Goal: Information Seeking & Learning: Learn about a topic

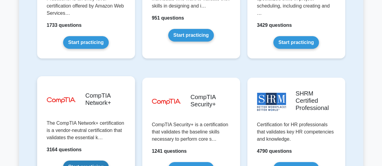
scroll to position [1170, 0]
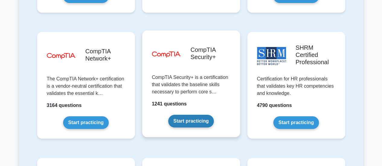
click at [190, 115] on link "Start practicing" at bounding box center [191, 121] width 46 height 13
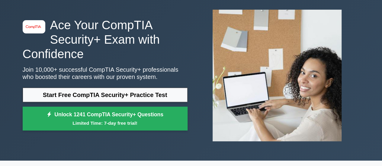
scroll to position [60, 0]
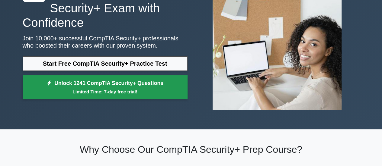
click at [128, 88] on link "Unlock 1241 CompTIA Security+ Questions Limited Time: 7-day free trial!" at bounding box center [105, 87] width 165 height 24
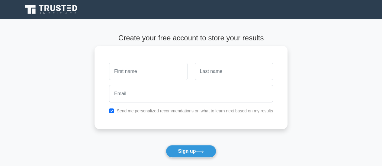
click at [135, 77] on input "text" at bounding box center [148, 71] width 78 height 17
type input "Barani Kritikhaa"
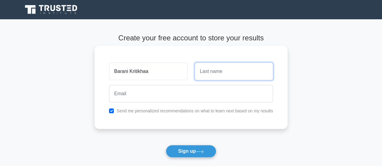
click at [200, 78] on input "text" at bounding box center [234, 71] width 78 height 17
type input "Panneer Selvam"
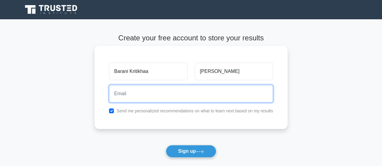
click at [215, 92] on input "email" at bounding box center [191, 93] width 164 height 17
type input "baranikritikha@gmail.com"
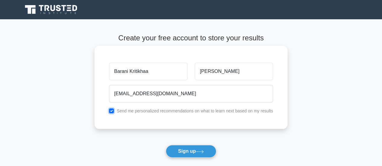
click at [112, 111] on input "checkbox" at bounding box center [111, 111] width 5 height 5
checkbox input "false"
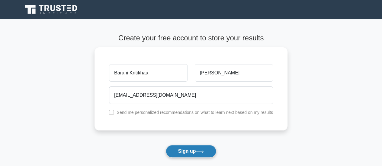
click at [189, 150] on button "Sign up" at bounding box center [191, 151] width 51 height 13
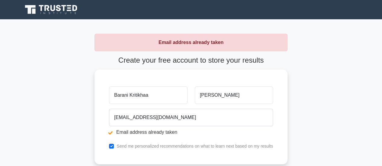
click at [56, 11] on icon at bounding box center [52, 9] width 58 height 11
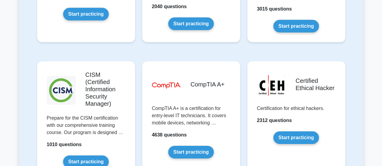
scroll to position [1124, 0]
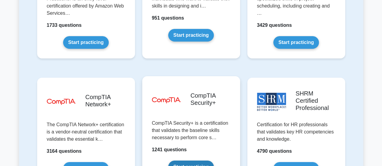
click at [188, 161] on link "Start practicing" at bounding box center [191, 167] width 46 height 13
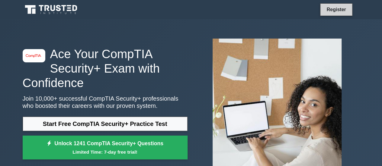
click at [336, 10] on link "Register" at bounding box center [335, 10] width 27 height 8
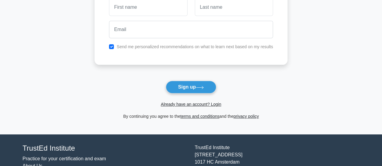
scroll to position [99, 0]
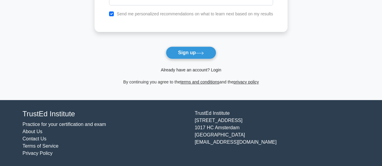
click at [204, 68] on link "Already have an account? Login" at bounding box center [190, 70] width 60 height 5
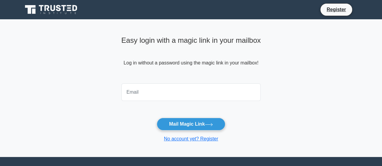
click at [178, 91] on input "email" at bounding box center [190, 92] width 139 height 17
type input "baranikritikha@gmail.com"
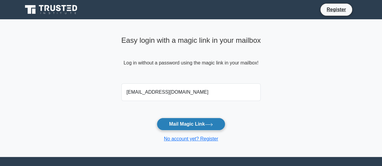
click at [180, 123] on button "Mail Magic Link" at bounding box center [191, 124] width 68 height 13
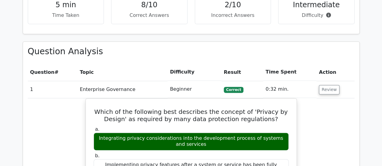
scroll to position [388, 0]
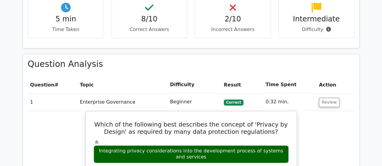
click at [75, 94] on td "1" at bounding box center [53, 102] width 50 height 17
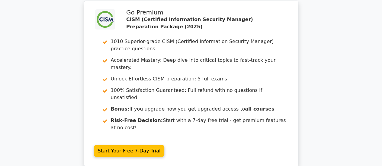
scroll to position [1135, 0]
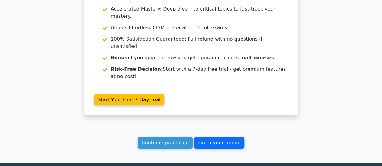
click at [197, 137] on link "Go to your profile" at bounding box center [219, 142] width 50 height 11
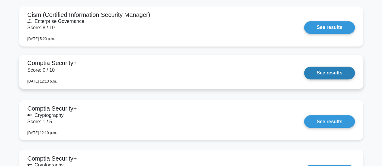
scroll to position [459, 0]
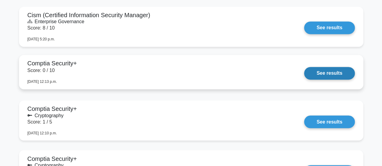
click at [304, 67] on link "See results" at bounding box center [329, 73] width 50 height 13
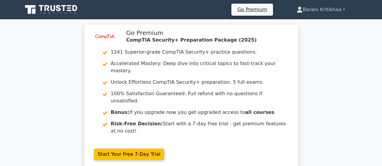
click at [315, 9] on link "Barani Kritikhaa" at bounding box center [320, 10] width 77 height 12
click at [302, 26] on link "Profile" at bounding box center [306, 24] width 48 height 10
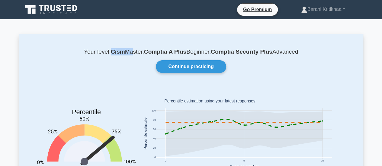
drag, startPoint x: 108, startPoint y: 53, endPoint x: 128, endPoint y: 52, distance: 20.2
click at [128, 52] on p "Your level: Cism Master, Comptia A Plus Beginner, Comptia Security Plus Advanced" at bounding box center [190, 51] width 315 height 7
click at [124, 80] on div "Your level: Cism Master, Comptia A Plus Beginner, Comptia Security Plus Advance…" at bounding box center [191, 125] width 344 height 182
click at [62, 10] on icon at bounding box center [52, 9] width 58 height 11
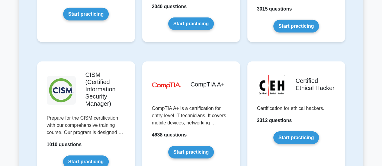
scroll to position [1124, 0]
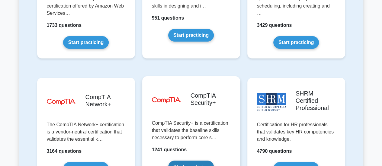
click at [197, 161] on link "Start practicing" at bounding box center [191, 167] width 46 height 13
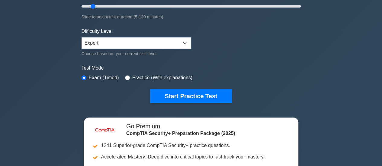
scroll to position [125, 0]
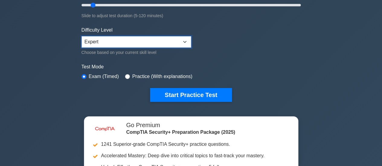
click at [159, 43] on select "Beginner Intermediate Expert" at bounding box center [135, 41] width 109 height 11
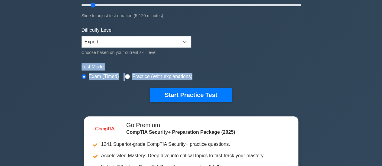
drag, startPoint x: 211, startPoint y: 47, endPoint x: 191, endPoint y: 103, distance: 59.3
click at [191, 103] on div "image/svg+xml CompTIA Security+ Customize Your Next Practice Test Topics Crypto…" at bounding box center [191, 5] width 226 height 223
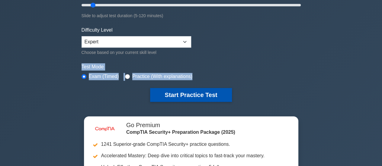
click at [186, 94] on button "Start Practice Test" at bounding box center [190, 95] width 81 height 14
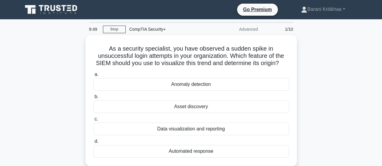
click at [70, 10] on icon at bounding box center [69, 10] width 5 height 1
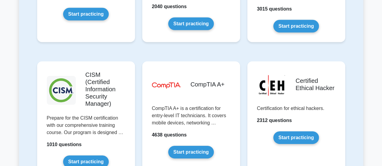
scroll to position [1124, 0]
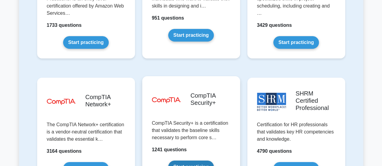
click at [195, 161] on link "Start practicing" at bounding box center [191, 167] width 46 height 13
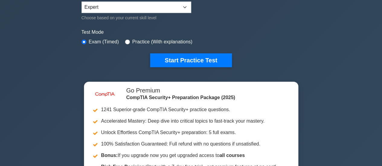
scroll to position [161, 0]
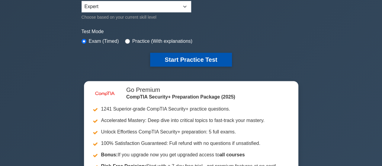
click at [178, 59] on button "Start Practice Test" at bounding box center [190, 60] width 81 height 14
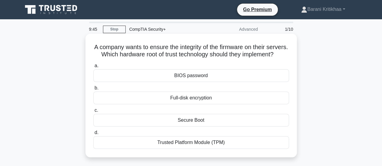
click at [177, 104] on div "Full-disk encryption" at bounding box center [190, 98] width 195 height 13
click at [93, 90] on input "b. Full-disk encryption" at bounding box center [93, 88] width 0 height 4
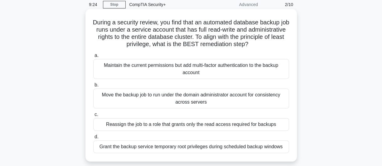
scroll to position [25, 0]
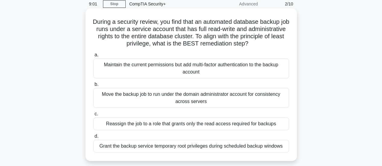
click at [178, 144] on div "Grant the backup service temporary root privileges during scheduled backup wind…" at bounding box center [190, 146] width 195 height 13
click at [93, 138] on input "[PERSON_NAME] the backup service temporary root privileges during scheduled bac…" at bounding box center [93, 137] width 0 height 4
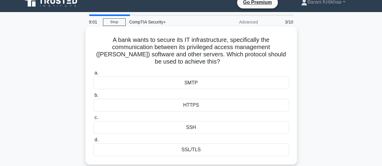
scroll to position [0, 0]
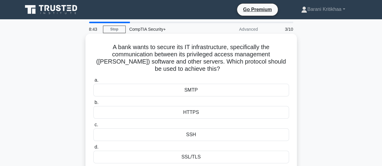
click at [223, 158] on div "SSL/TLS" at bounding box center [190, 157] width 195 height 13
click at [93, 149] on input "d. SSL/TLS" at bounding box center [93, 147] width 0 height 4
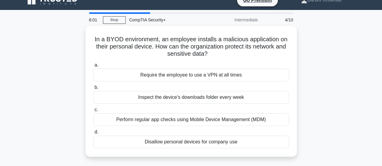
scroll to position [10, 0]
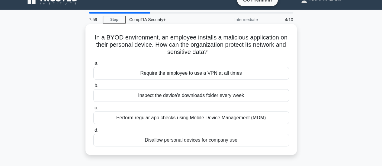
click at [193, 116] on div "Perform regular app checks using Mobile Device Management (MDM)" at bounding box center [190, 118] width 195 height 13
click at [93, 110] on input "c. Perform regular app checks using Mobile Device Management (MDM)" at bounding box center [93, 108] width 0 height 4
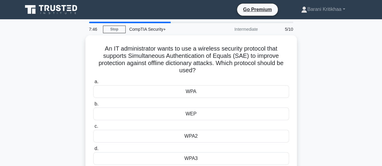
scroll to position [5, 0]
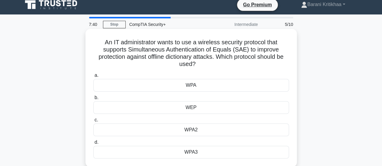
click at [212, 131] on div "WPA2" at bounding box center [190, 130] width 195 height 13
click at [93, 122] on input "c. WPA2" at bounding box center [93, 120] width 0 height 4
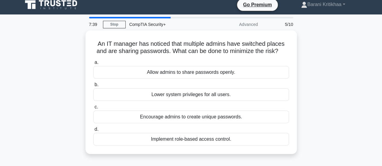
scroll to position [0, 0]
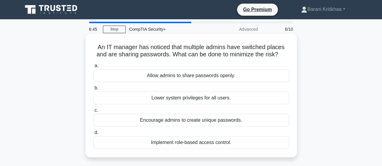
click at [261, 97] on div "Lower system privileges for all users." at bounding box center [190, 98] width 195 height 13
click at [93, 90] on input "b. Lower system privileges for all users." at bounding box center [93, 88] width 0 height 4
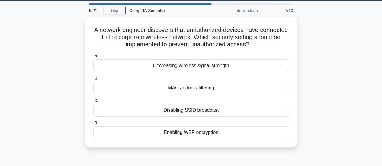
scroll to position [19, 0]
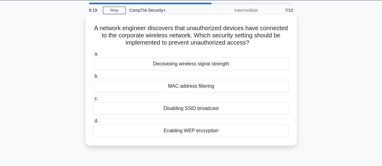
click at [218, 133] on div "Enabling WEP encryption" at bounding box center [190, 131] width 195 height 13
click at [93, 123] on input "d. Enabling WEP encryption" at bounding box center [93, 121] width 0 height 4
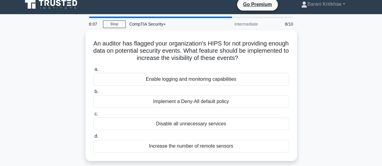
scroll to position [5, 0]
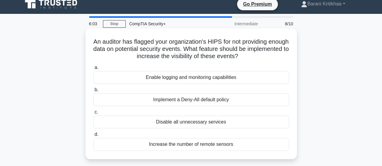
click at [234, 81] on div "Enable logging and monitoring capabilities" at bounding box center [190, 77] width 195 height 13
click at [93, 70] on input "a. Enable logging and monitoring capabilities" at bounding box center [93, 68] width 0 height 4
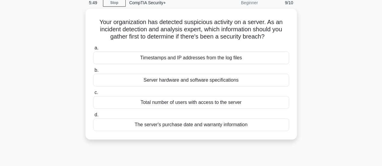
scroll to position [0, 0]
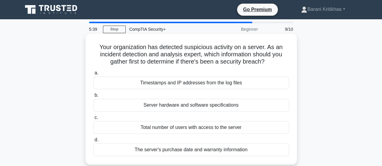
click at [226, 84] on div "Timestamps and IP addresses from the log files" at bounding box center [190, 83] width 195 height 13
click at [93, 75] on input "a. Timestamps and IP addresses from the log files" at bounding box center [93, 73] width 0 height 4
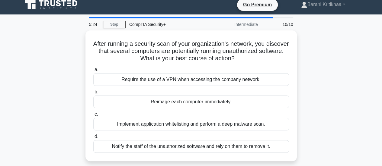
scroll to position [5, 0]
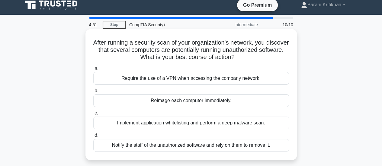
click at [230, 147] on div "Notify the staff of the unauthorized software and rely on them to remove it." at bounding box center [190, 145] width 195 height 13
click at [93, 138] on input "d. Notify the staff of the unauthorized software and rely on them to remove it." at bounding box center [93, 136] width 0 height 4
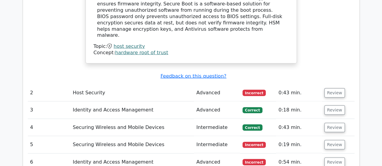
scroll to position [654, 0]
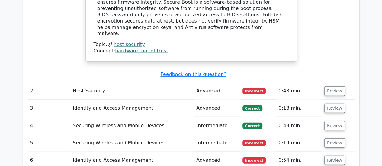
click at [341, 83] on td "Review" at bounding box center [338, 91] width 33 height 17
click at [336, 87] on button "Review" at bounding box center [334, 91] width 21 height 9
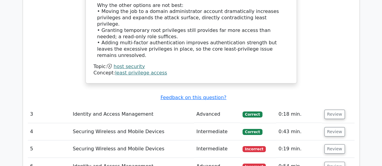
scroll to position [982, 0]
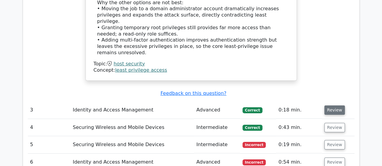
click at [334, 106] on button "Review" at bounding box center [334, 110] width 21 height 9
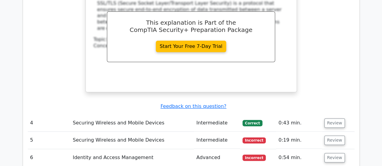
scroll to position [1244, 0]
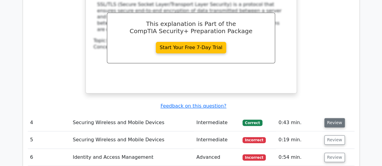
click at [335, 118] on button "Review" at bounding box center [334, 122] width 21 height 9
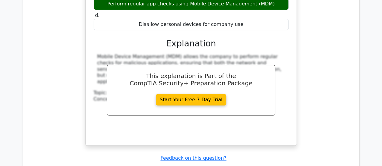
scroll to position [1466, 0]
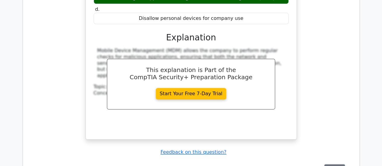
click at [328, 164] on button "Review" at bounding box center [334, 168] width 21 height 9
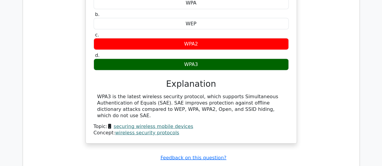
scroll to position [1702, 0]
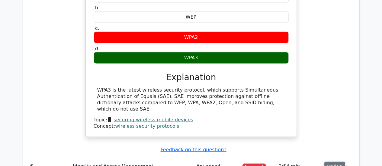
click at [340, 162] on button "Review" at bounding box center [334, 166] width 21 height 9
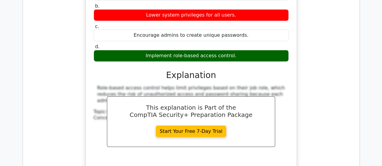
scroll to position [1979, 0]
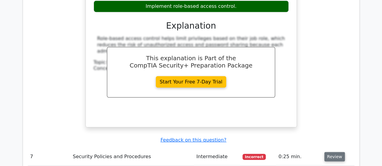
click at [337, 152] on button "Review" at bounding box center [334, 156] width 21 height 9
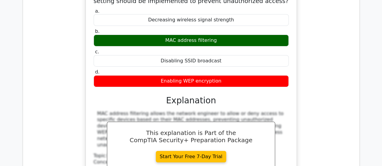
scroll to position [2249, 0]
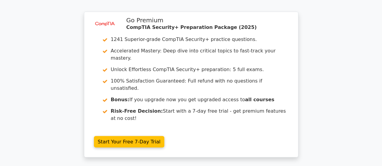
scroll to position [2721, 0]
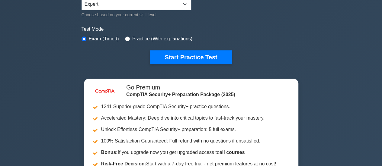
scroll to position [166, 0]
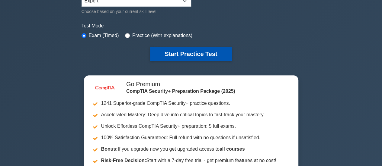
click at [186, 55] on button "Start Practice Test" at bounding box center [190, 54] width 81 height 14
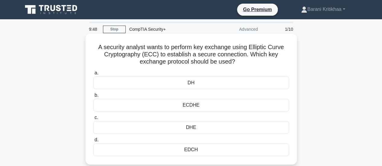
click at [195, 107] on div "ECDHE" at bounding box center [190, 105] width 195 height 13
click at [93, 97] on input "b. [GEOGRAPHIC_DATA]" at bounding box center [93, 96] width 0 height 4
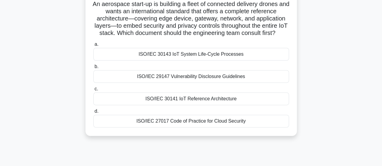
scroll to position [43, 0]
click at [215, 61] on div "ISO/IEC 30143 IoT System Life-Cycle Processes" at bounding box center [190, 54] width 195 height 13
click at [93, 47] on input "a. ISO/IEC 30143 IoT System Life-Cycle Processes" at bounding box center [93, 45] width 0 height 4
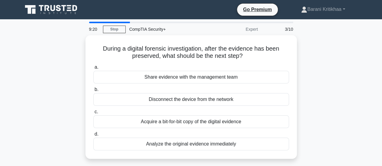
scroll to position [0, 0]
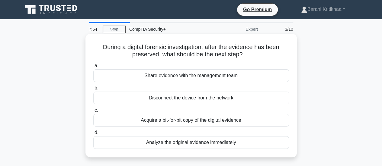
click at [198, 144] on div "Analyze the original evidence immediately" at bounding box center [190, 142] width 195 height 13
click at [93, 135] on input "d. Analyze the original evidence immediately" at bounding box center [93, 133] width 0 height 4
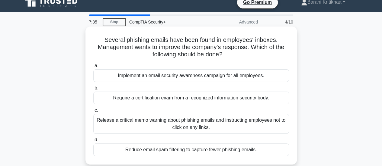
scroll to position [5, 0]
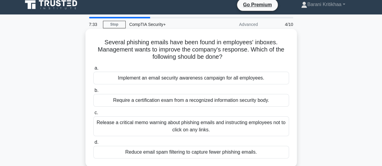
click at [195, 78] on div "Implement an email security awareness campaign for all employees." at bounding box center [190, 78] width 195 height 13
click at [93, 70] on input "a. Implement an email security awareness campaign for all employees." at bounding box center [93, 68] width 0 height 4
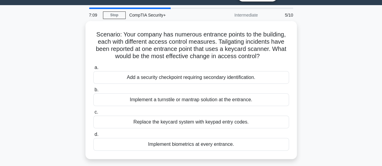
scroll to position [14, 0]
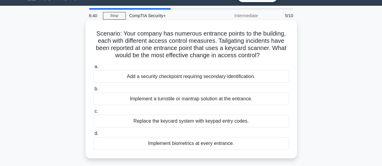
click at [224, 98] on div "Implement a turnstile or mantrap solution at the entrance." at bounding box center [190, 99] width 195 height 13
click at [93, 91] on input "b. Implement a turnstile or mantrap solution at the entrance." at bounding box center [93, 89] width 0 height 4
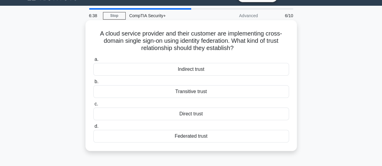
scroll to position [0, 0]
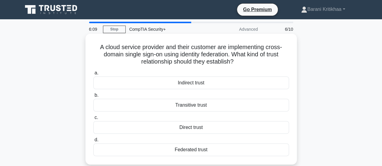
click at [217, 150] on div "Federated trust" at bounding box center [190, 150] width 195 height 13
click at [93, 142] on input "d. Federated trust" at bounding box center [93, 140] width 0 height 4
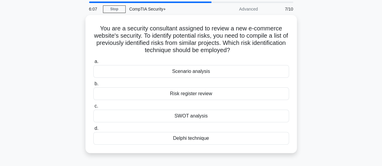
scroll to position [21, 0]
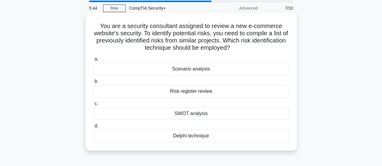
click at [224, 115] on div "SWOT analysis" at bounding box center [190, 113] width 195 height 13
click at [93, 106] on input "c. SWOT analysis" at bounding box center [93, 104] width 0 height 4
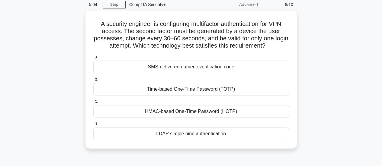
scroll to position [24, 0]
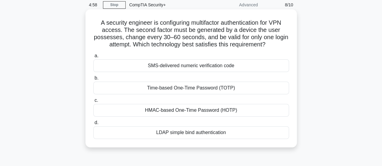
click at [221, 65] on div "SMS-delivered numeric verification code" at bounding box center [190, 65] width 195 height 13
click at [93, 58] on input "a. SMS-delivered numeric verification code" at bounding box center [93, 56] width 0 height 4
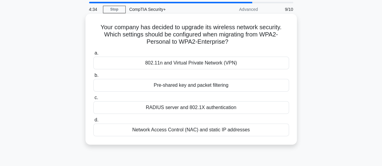
scroll to position [20, 0]
click at [212, 110] on div "RADIUS server and 802.1X authentication" at bounding box center [190, 107] width 195 height 13
click at [93, 100] on input "c. RADIUS server and 802.1X authentication" at bounding box center [93, 98] width 0 height 4
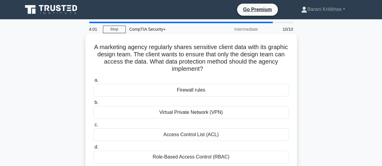
scroll to position [15, 0]
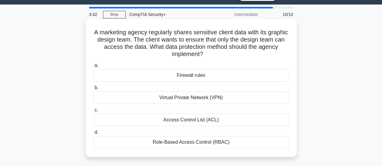
click at [223, 140] on div "Role-Based Access Control (RBAC)" at bounding box center [190, 142] width 195 height 13
click at [93, 135] on input "d. Role-Based Access Control (RBAC)" at bounding box center [93, 133] width 0 height 4
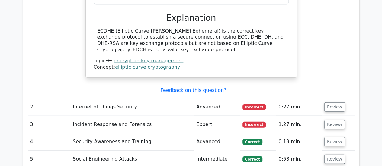
scroll to position [686, 0]
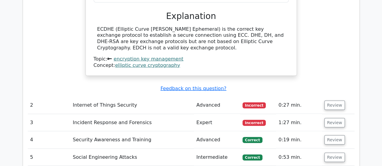
click at [227, 97] on td "Advanced" at bounding box center [217, 105] width 46 height 17
click at [333, 101] on button "Review" at bounding box center [334, 105] width 21 height 9
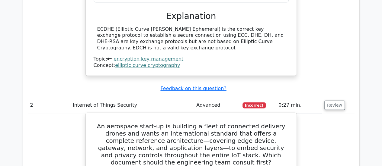
scroll to position [755, 0]
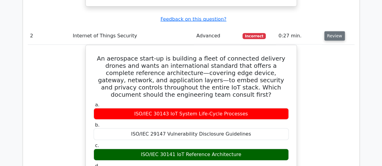
click at [332, 31] on button "Review" at bounding box center [334, 35] width 21 height 9
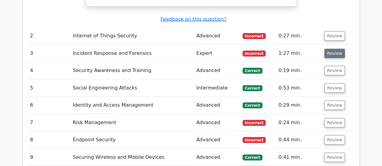
click at [336, 49] on button "Review" at bounding box center [334, 53] width 21 height 9
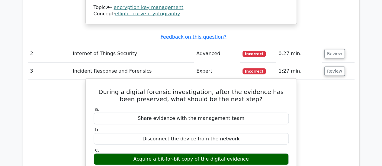
scroll to position [737, 0]
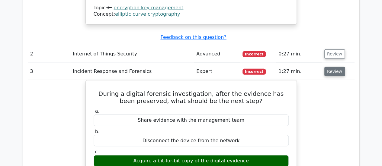
click at [335, 67] on button "Review" at bounding box center [334, 71] width 21 height 9
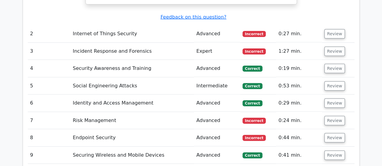
scroll to position [758, 0]
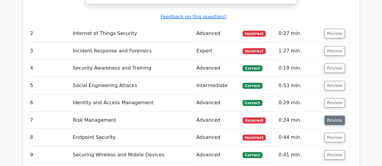
click at [337, 116] on button "Review" at bounding box center [334, 120] width 21 height 9
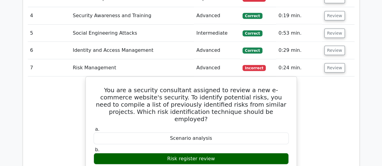
scroll to position [810, 0]
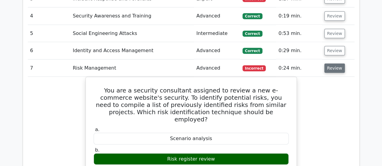
click at [337, 64] on button "Review" at bounding box center [334, 68] width 21 height 9
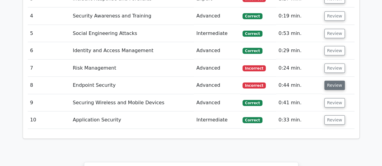
click at [335, 81] on button "Review" at bounding box center [334, 85] width 21 height 9
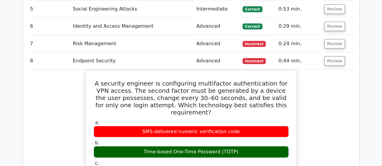
scroll to position [833, 0]
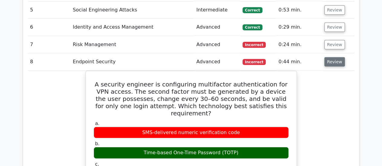
click at [331, 57] on button "Review" at bounding box center [334, 61] width 21 height 9
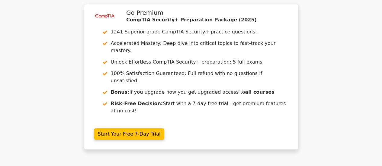
scroll to position [968, 0]
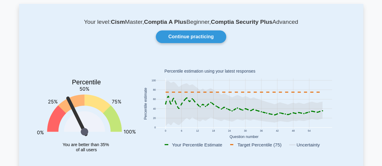
scroll to position [32, 0]
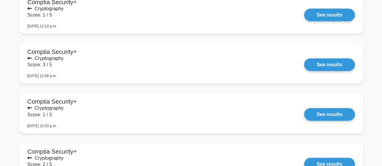
scroll to position [684, 0]
